Goal: Find specific page/section: Find specific page/section

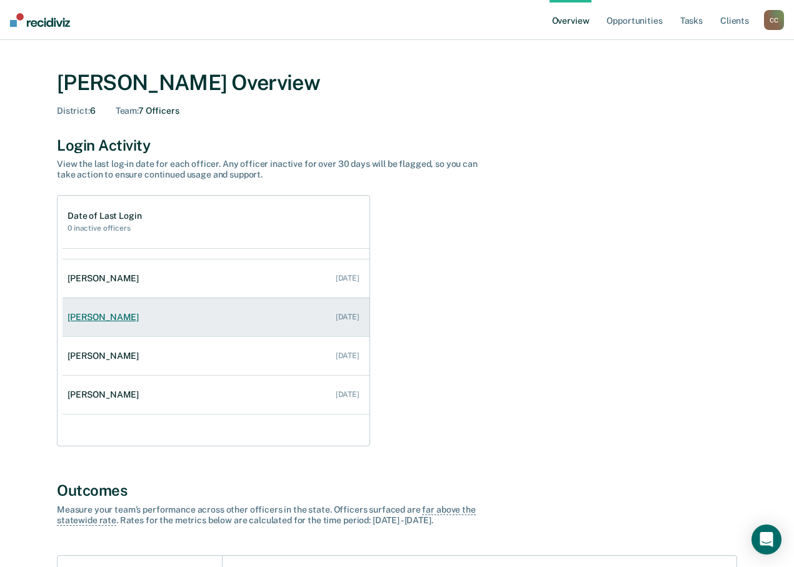
scroll to position [89, 0]
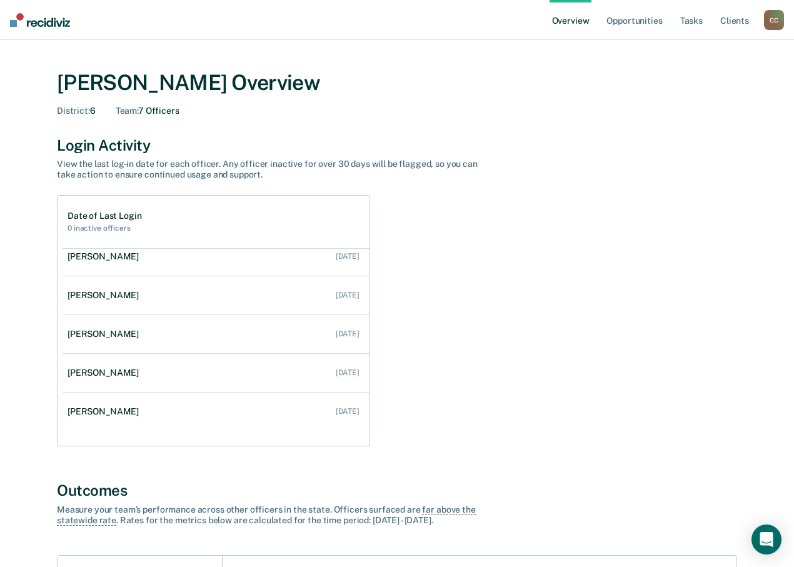
click at [780, 21] on div "C C" at bounding box center [774, 20] width 20 height 20
click at [706, 77] on link "Go to Operations" at bounding box center [723, 81] width 101 height 11
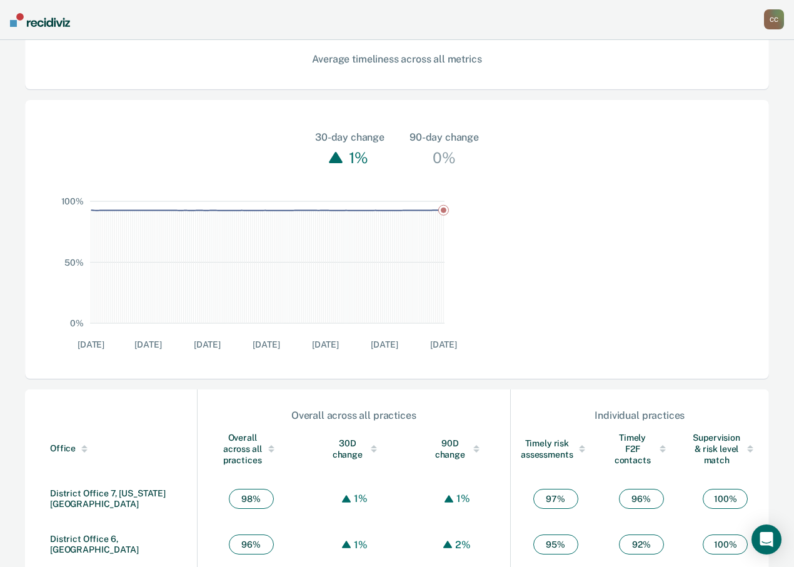
scroll to position [319, 0]
click at [97, 532] on link "District Office 6, [GEOGRAPHIC_DATA]" at bounding box center [94, 542] width 89 height 21
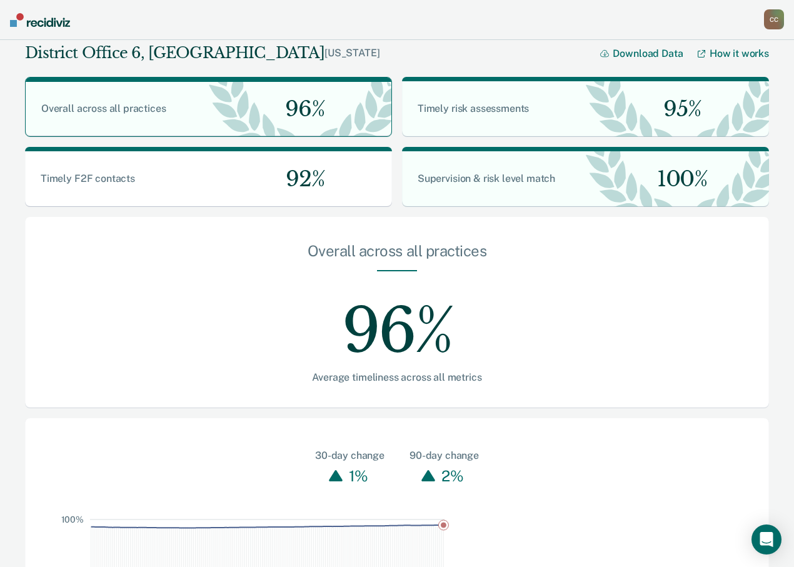
click at [767, 25] on div "C C" at bounding box center [774, 19] width 20 height 20
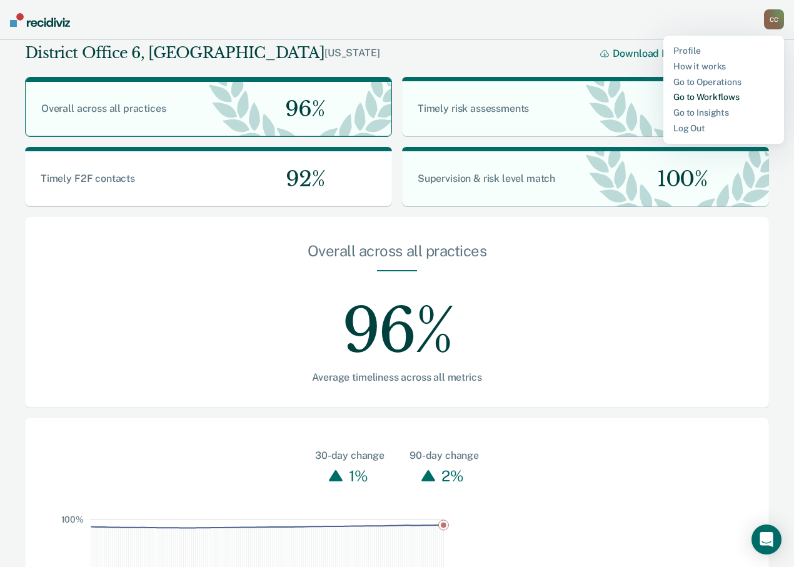
click at [686, 95] on link "Go to Workflows" at bounding box center [723, 97] width 101 height 11
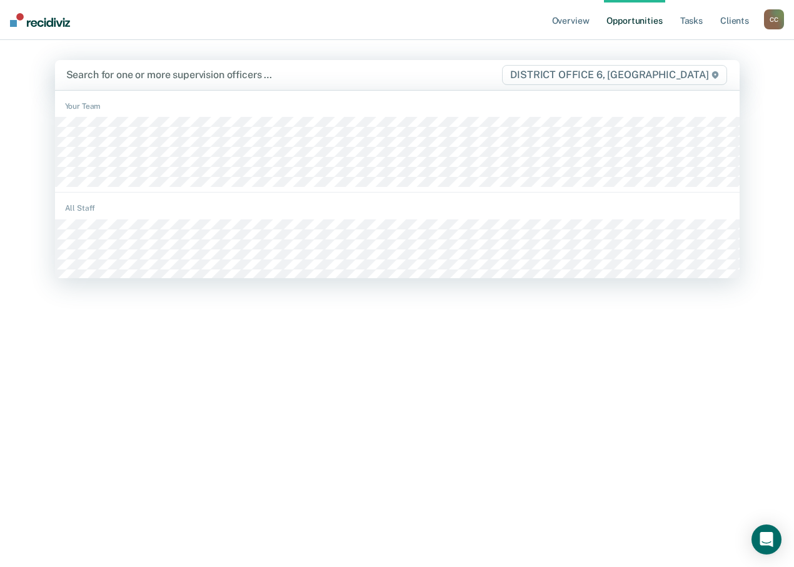
click at [523, 81] on span "DISTRICT OFFICE 6, [GEOGRAPHIC_DATA]" at bounding box center [614, 75] width 224 height 20
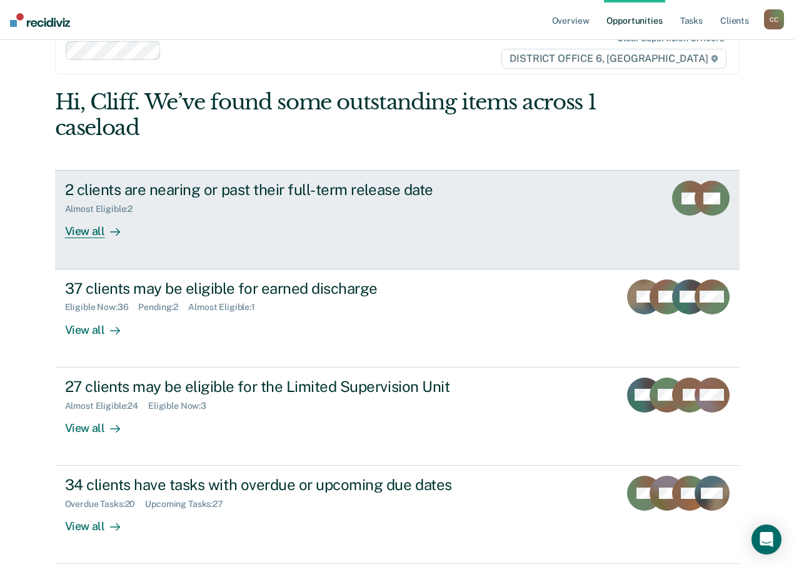
scroll to position [62, 0]
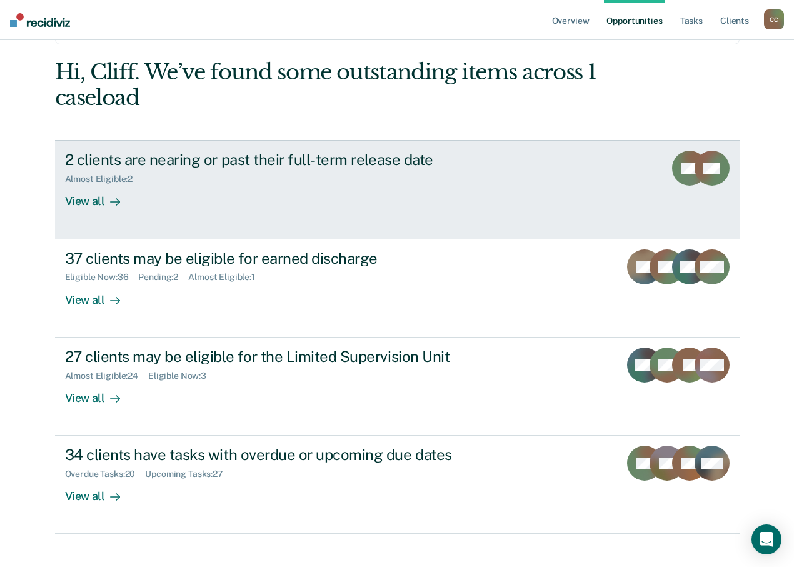
click at [135, 193] on div "View all" at bounding box center [100, 196] width 70 height 24
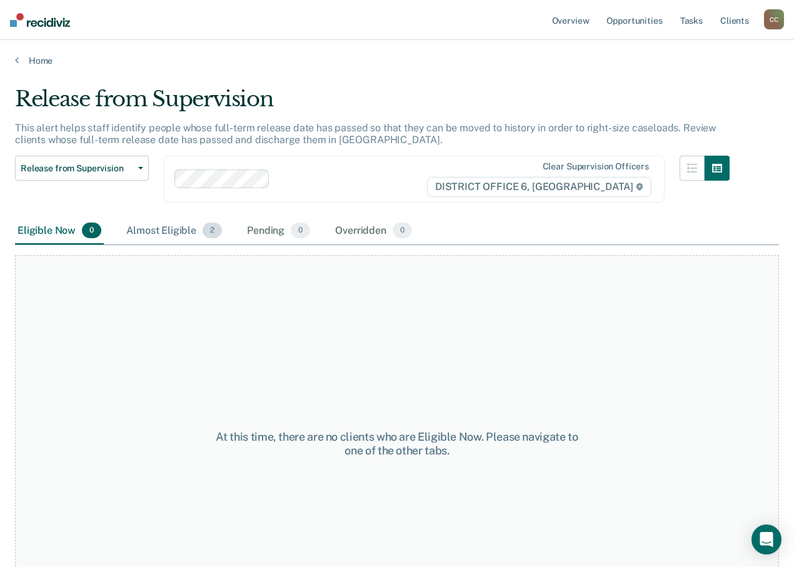
click at [199, 231] on div "Almost Eligible 2" at bounding box center [174, 230] width 101 height 27
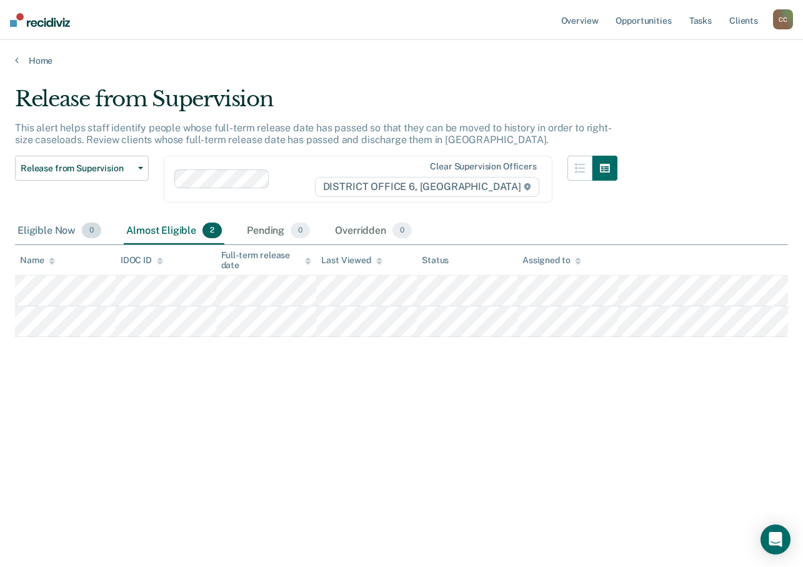
click at [51, 231] on div "Eligible Now 0" at bounding box center [59, 230] width 89 height 27
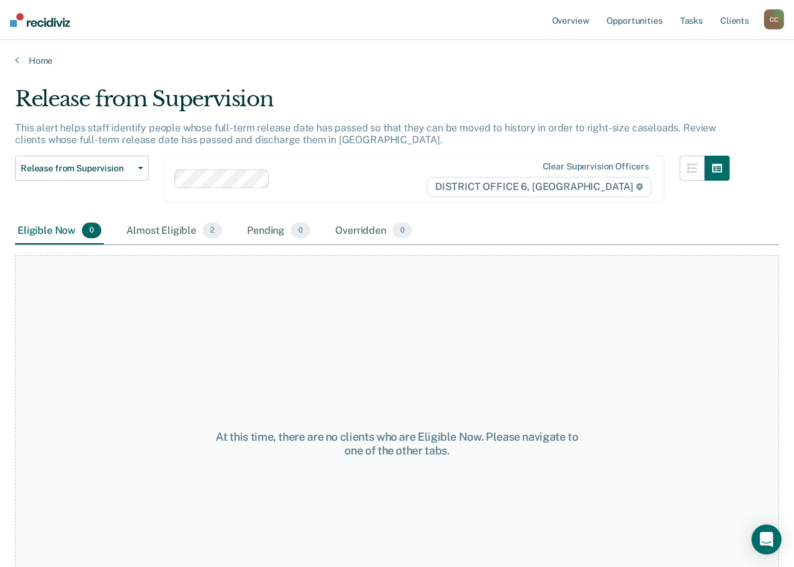
scroll to position [62, 0]
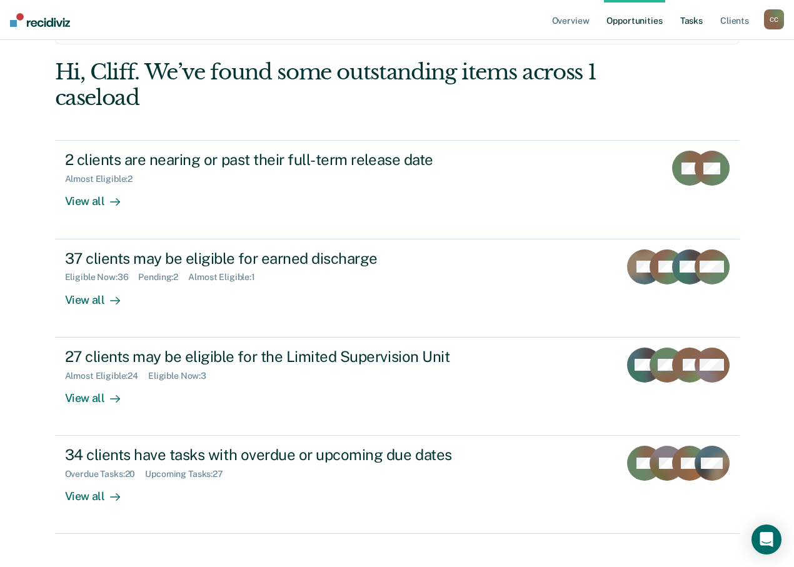
click at [698, 26] on link "Tasks" at bounding box center [690, 20] width 27 height 40
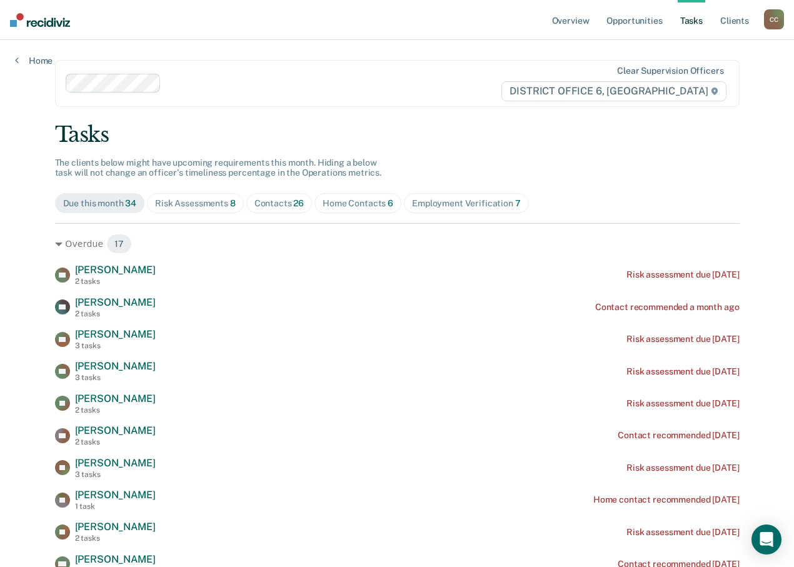
click at [236, 198] on div "Risk Assessments 8" at bounding box center [195, 203] width 81 height 11
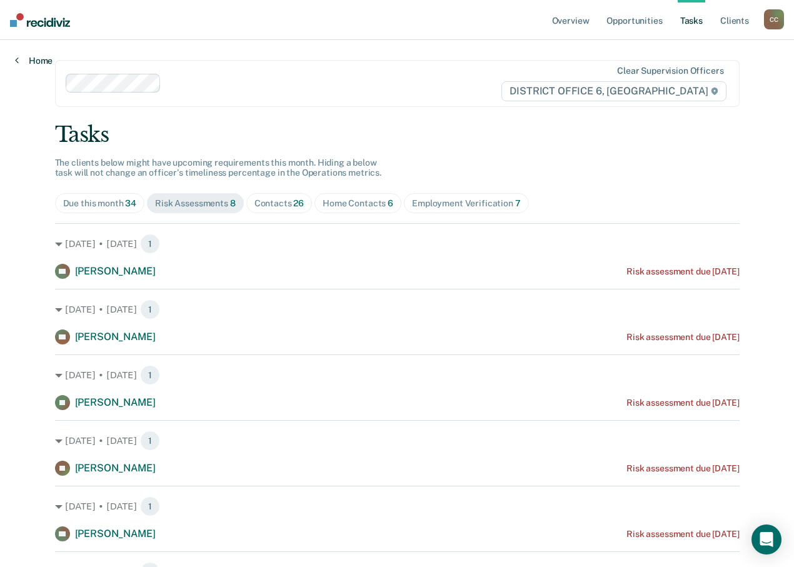
click at [17, 64] on icon at bounding box center [17, 60] width 4 height 10
